Goal: Transaction & Acquisition: Book appointment/travel/reservation

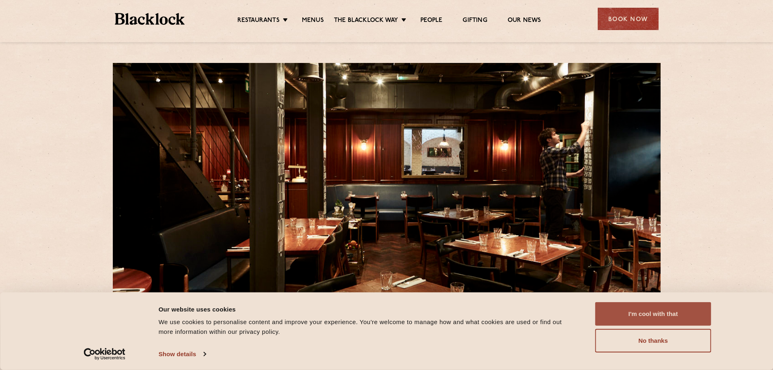
click at [656, 319] on button "I'm cool with that" at bounding box center [654, 314] width 116 height 24
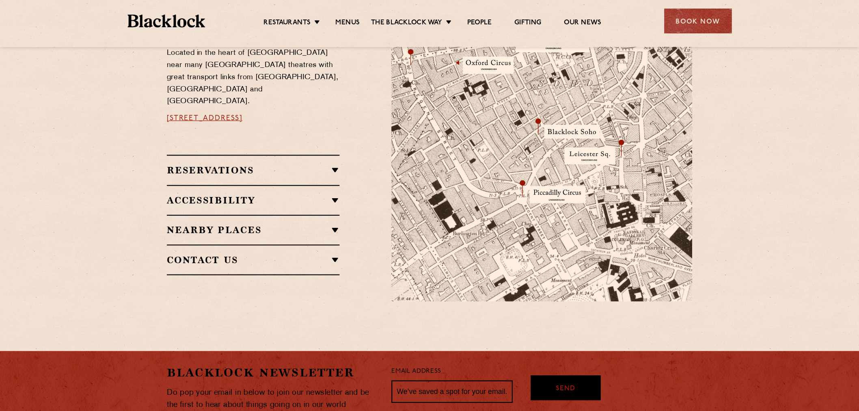
scroll to position [365, 0]
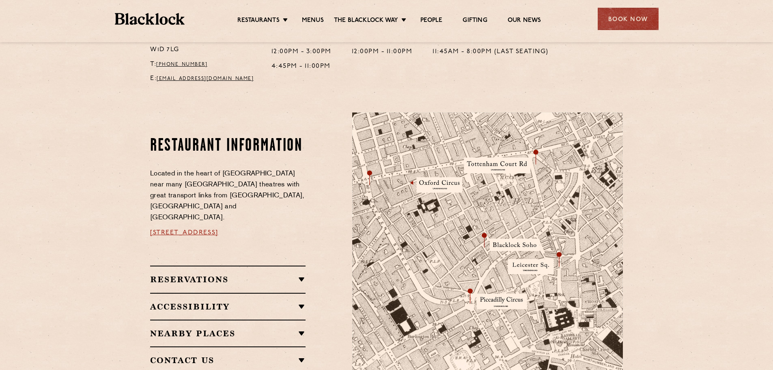
click at [307, 9] on div "Restaurants Soho City Shoreditch Covent Garden Canary Wharf Manchester Birmingh…" at bounding box center [387, 18] width 568 height 36
click at [313, 20] on link "Menus" at bounding box center [313, 21] width 22 height 9
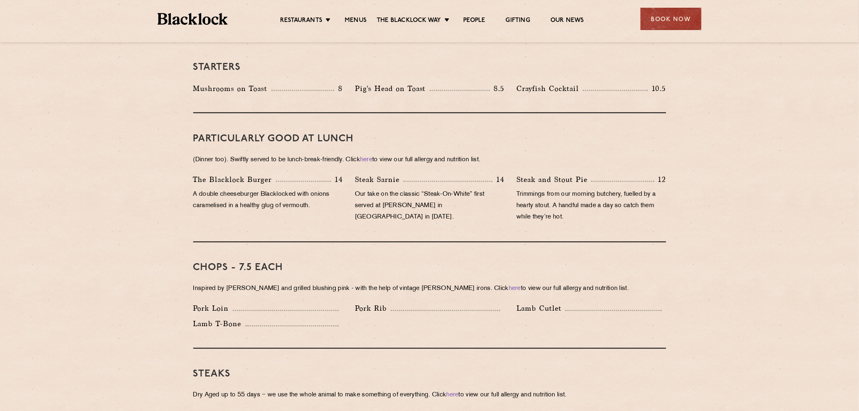
scroll to position [447, 0]
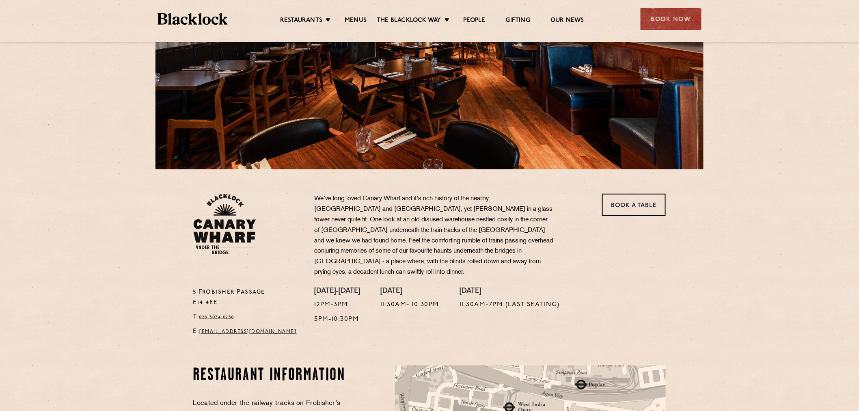
scroll to position [135, 0]
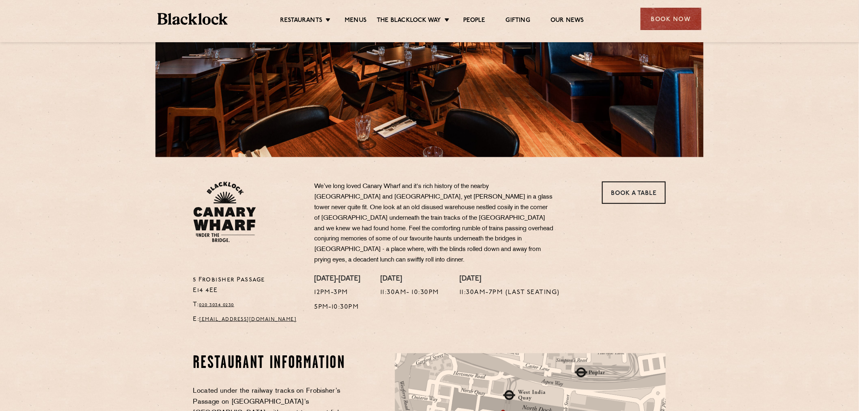
click at [601, 195] on div "Book a Table" at bounding box center [631, 227] width 81 height 93
click at [610, 194] on link "Book a Table" at bounding box center [634, 192] width 64 height 22
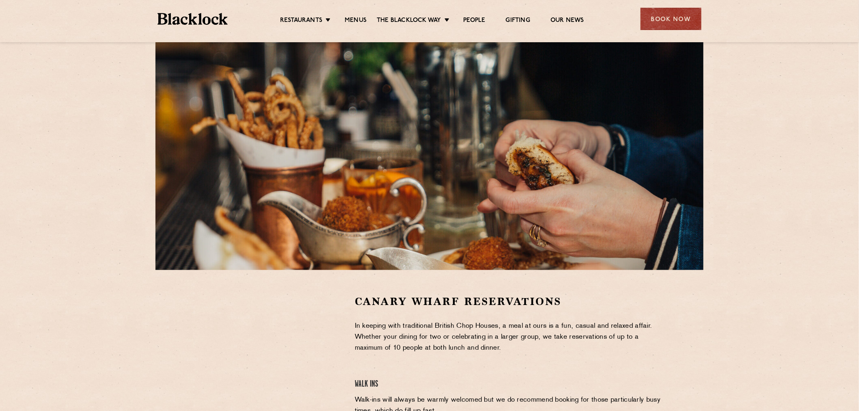
scroll to position [90, 0]
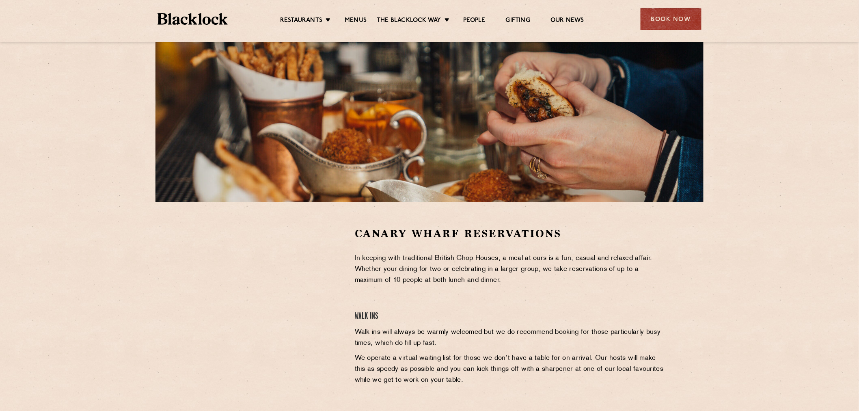
drag, startPoint x: 111, startPoint y: 267, endPoint x: 222, endPoint y: 276, distance: 111.2
click at [111, 266] on section "Canary Wharf Reservations In keeping with traditional British Chop Houses, a me…" at bounding box center [429, 347] width 859 height 290
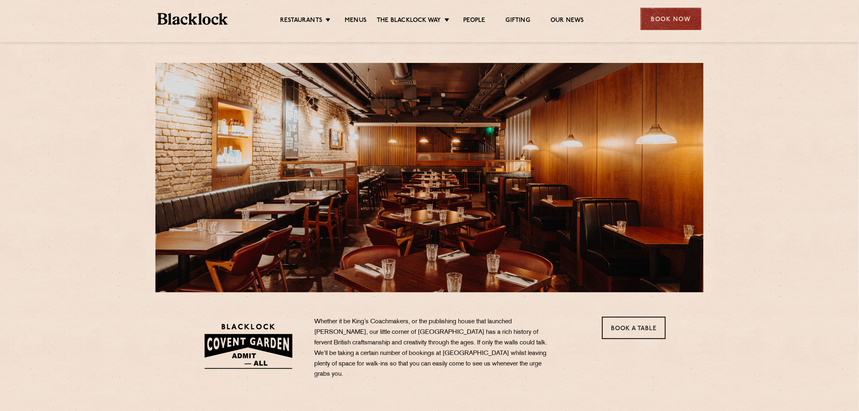
click at [650, 27] on div "Book Now" at bounding box center [671, 19] width 61 height 22
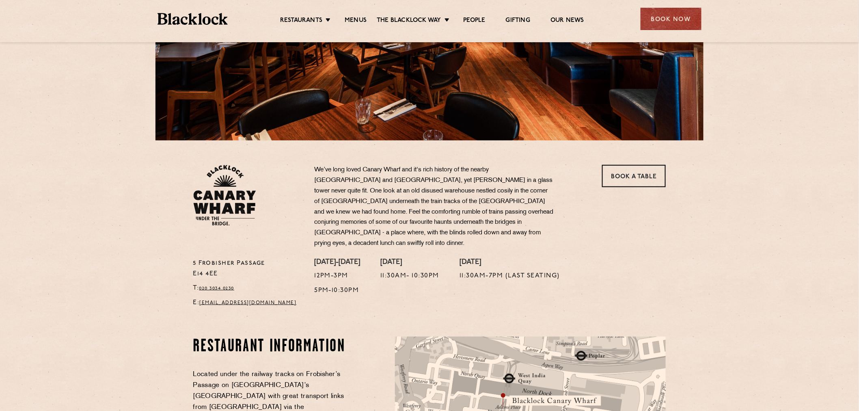
scroll to position [225, 0]
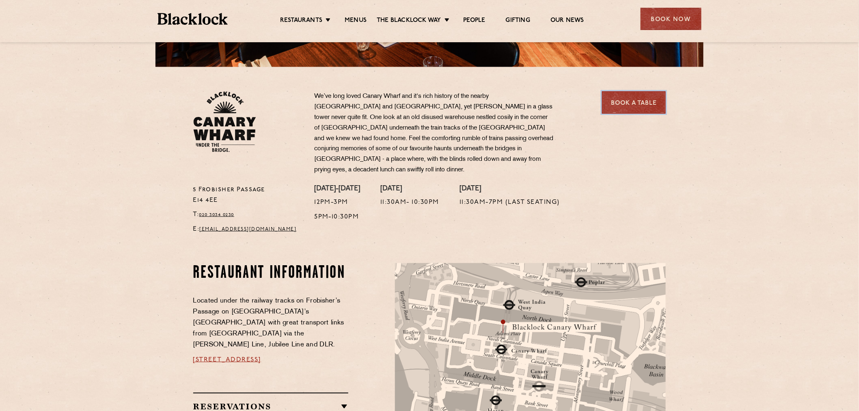
click at [615, 108] on link "Book a Table" at bounding box center [634, 102] width 64 height 22
